Goal: Information Seeking & Learning: Check status

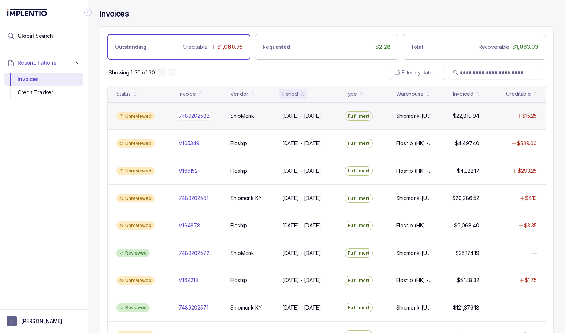
click at [199, 116] on p "7489202582" at bounding box center [194, 116] width 34 height 8
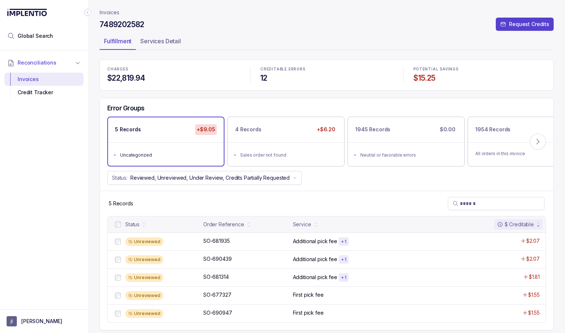
click at [114, 25] on h4 "7489202582" at bounding box center [122, 24] width 45 height 10
copy h4 "7489202582"
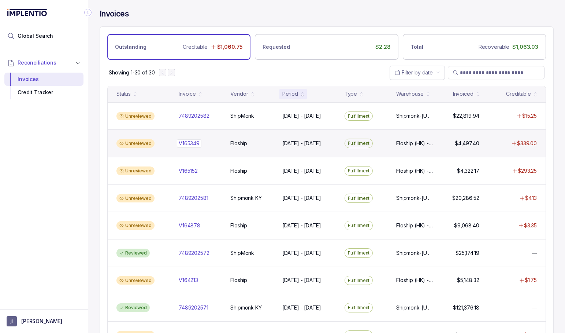
click at [184, 140] on p "V165349" at bounding box center [189, 143] width 25 height 8
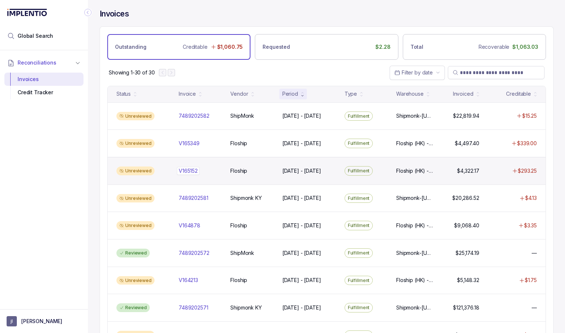
click at [186, 170] on p "V165152" at bounding box center [188, 171] width 23 height 8
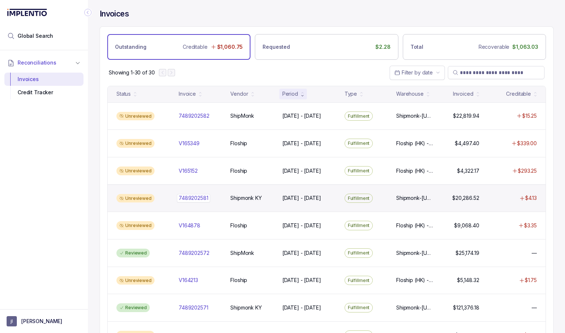
click at [180, 194] on p "7489202581" at bounding box center [193, 198] width 33 height 8
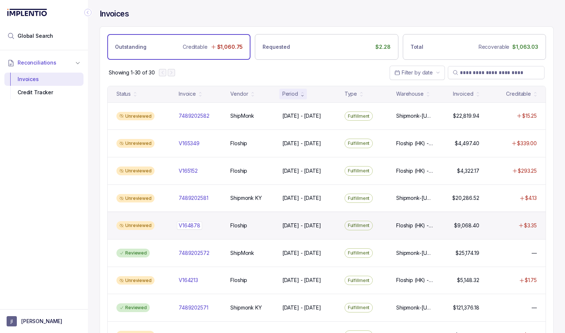
click at [191, 223] on p "V164878" at bounding box center [189, 225] width 25 height 8
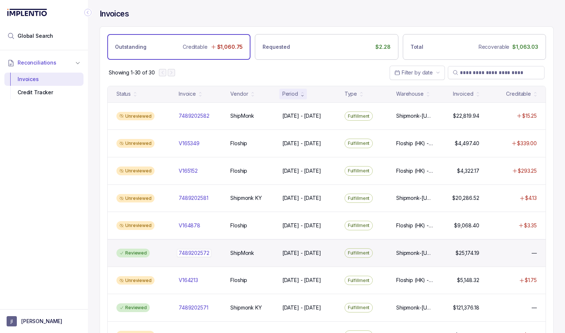
click at [191, 249] on p "7489202572" at bounding box center [194, 253] width 34 height 8
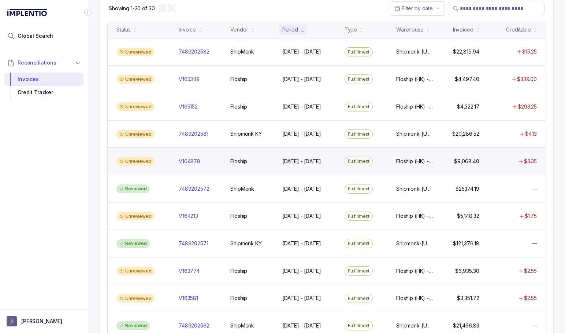
scroll to position [66, 0]
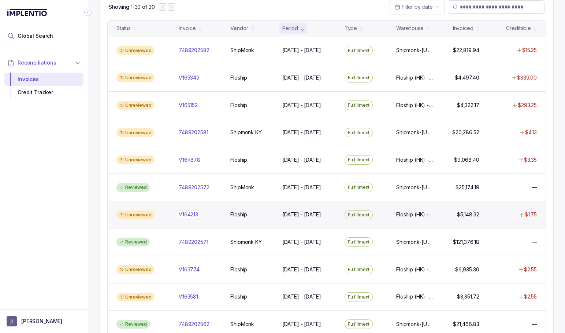
click at [190, 211] on p "V164213" at bounding box center [188, 214] width 23 height 8
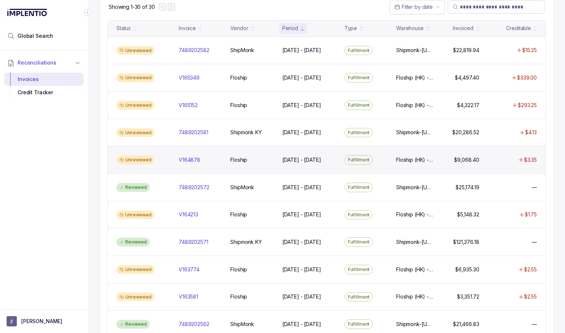
scroll to position [96, 0]
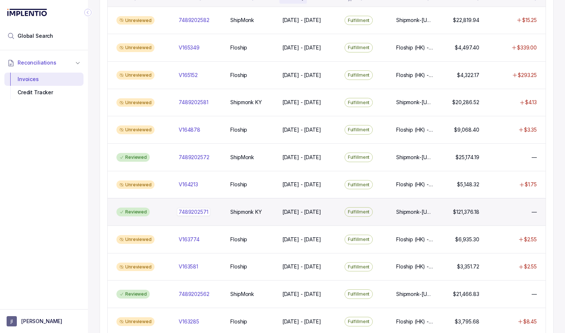
click at [197, 209] on p "7489202571" at bounding box center [193, 212] width 33 height 8
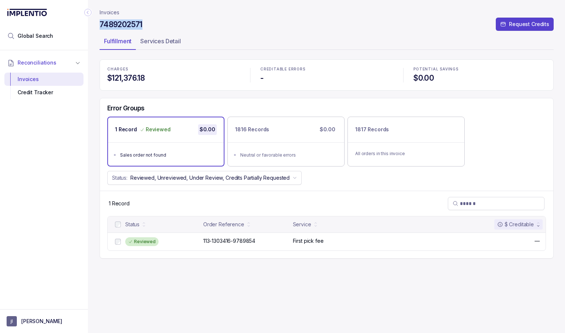
drag, startPoint x: 101, startPoint y: 23, endPoint x: 144, endPoint y: 25, distance: 42.5
click at [144, 25] on div "7489202571 Request Credits" at bounding box center [327, 25] width 454 height 13
copy h4 "7489202571"
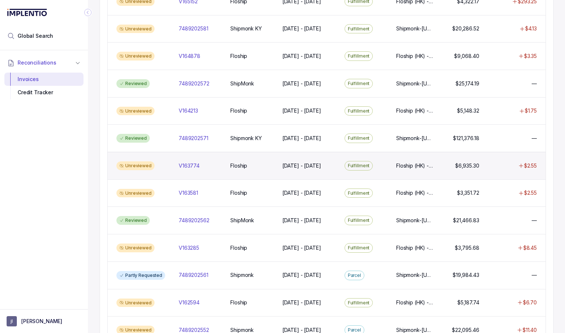
scroll to position [170, 0]
click at [190, 163] on p "V163774" at bounding box center [189, 165] width 25 height 8
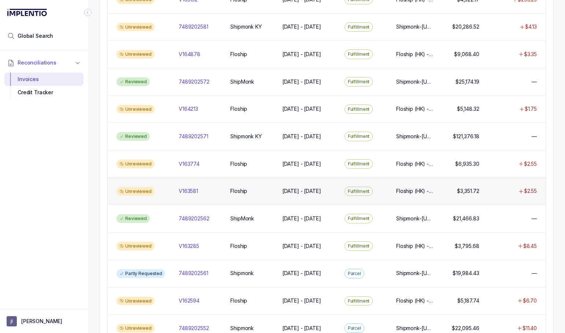
scroll to position [171, 0]
click at [195, 189] on p "V163581" at bounding box center [188, 190] width 23 height 8
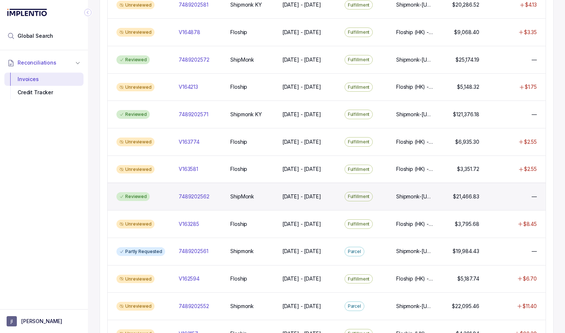
scroll to position [193, 0]
click at [198, 193] on p "7489202562" at bounding box center [194, 196] width 34 height 8
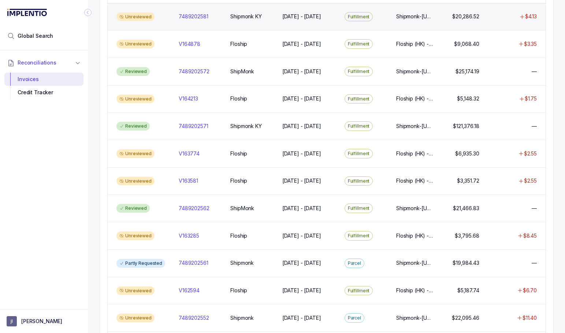
scroll to position [184, 0]
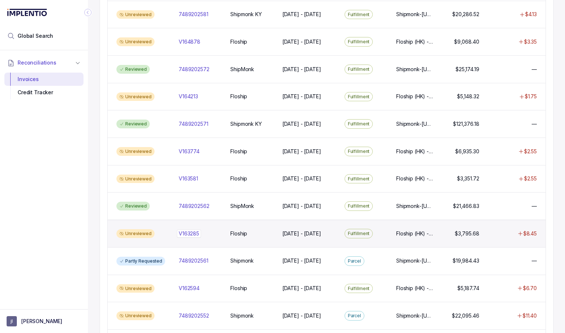
click at [195, 229] on p "V163285" at bounding box center [189, 233] width 24 height 8
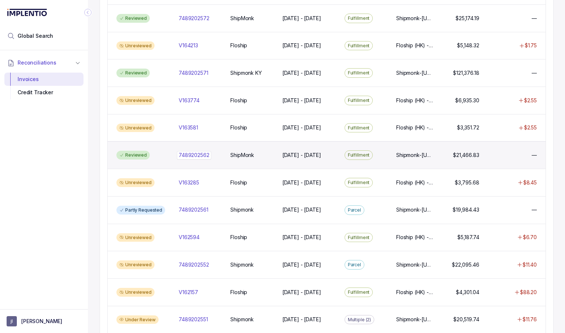
click at [193, 152] on p "7489202562" at bounding box center [194, 155] width 34 height 8
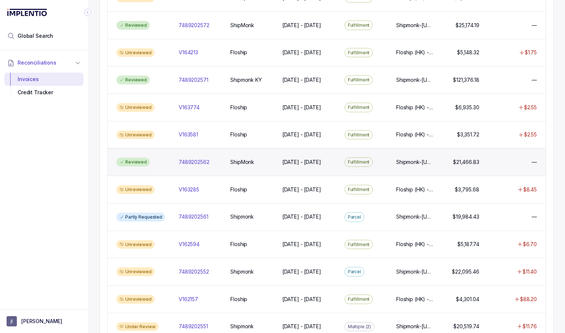
scroll to position [229, 0]
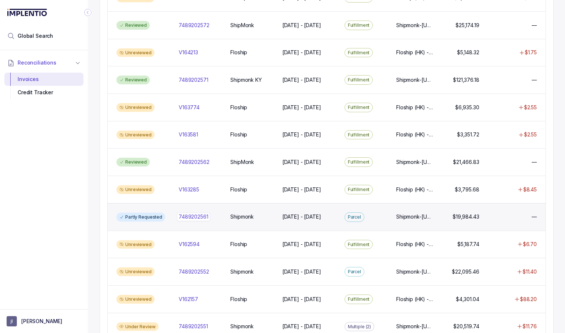
click at [191, 208] on div "Partly Requested 7489202561 7489202561 Shipmonk Shipmonk [DATE] - [DATE] [DATE]…" at bounding box center [327, 216] width 438 height 27
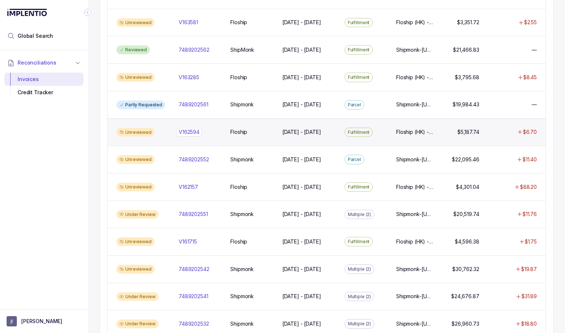
scroll to position [340, 0]
click at [186, 128] on p "V162594" at bounding box center [189, 131] width 25 height 8
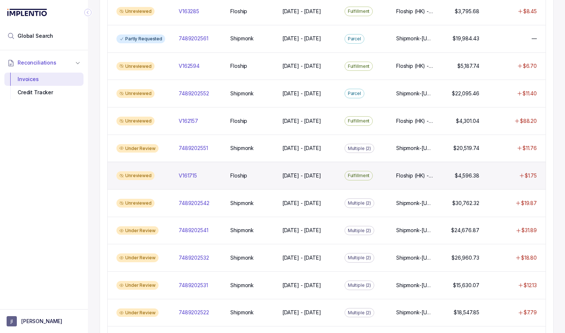
scroll to position [399, 0]
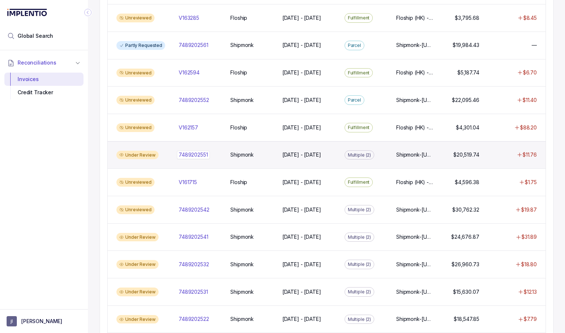
click at [196, 151] on p "7489202551" at bounding box center [193, 155] width 33 height 8
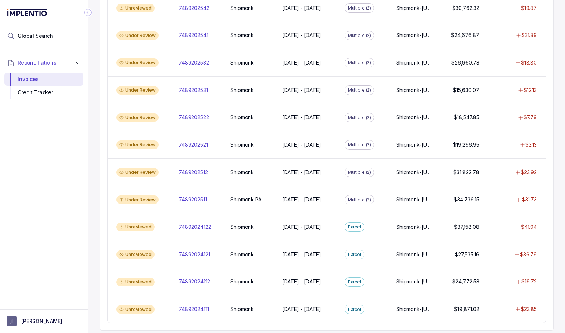
scroll to position [599, 0]
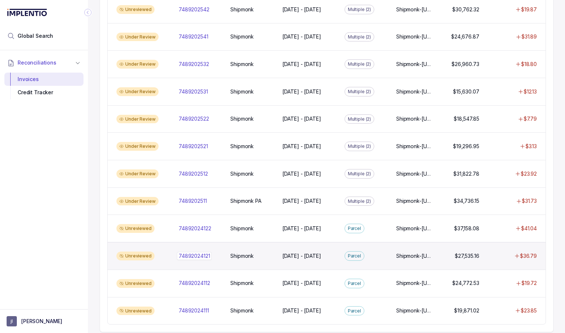
click at [204, 252] on p "74892024121" at bounding box center [194, 256] width 35 height 8
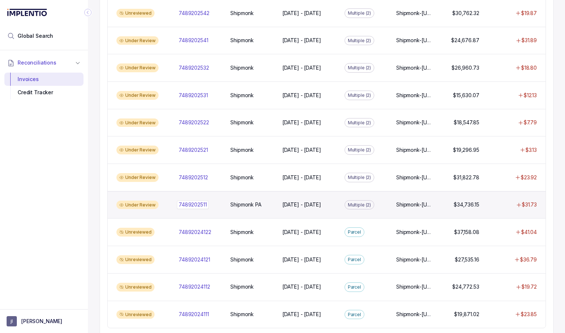
scroll to position [597, 0]
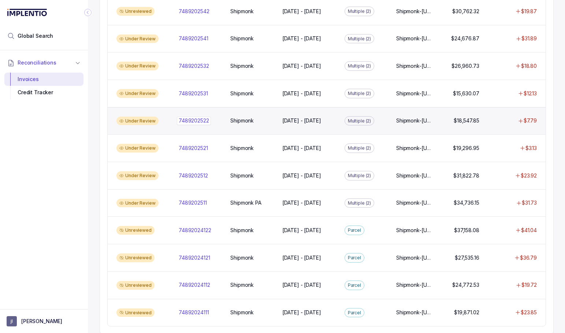
click at [186, 116] on p "7489202522" at bounding box center [194, 120] width 34 height 8
